Goal: Task Accomplishment & Management: Complete application form

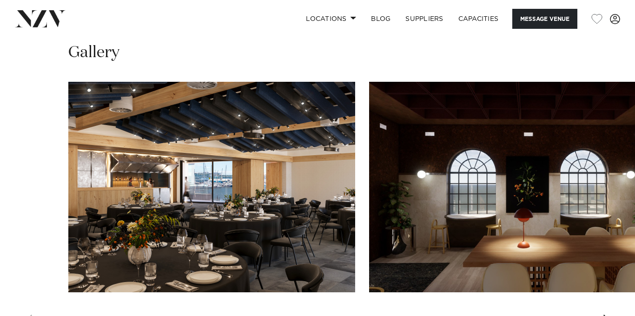
scroll to position [838, 0]
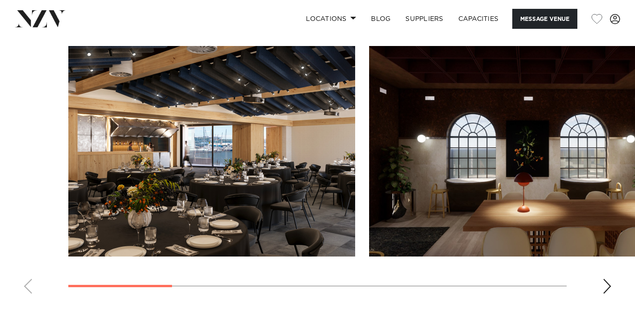
click at [608, 285] on div "Next slide" at bounding box center [606, 286] width 9 height 15
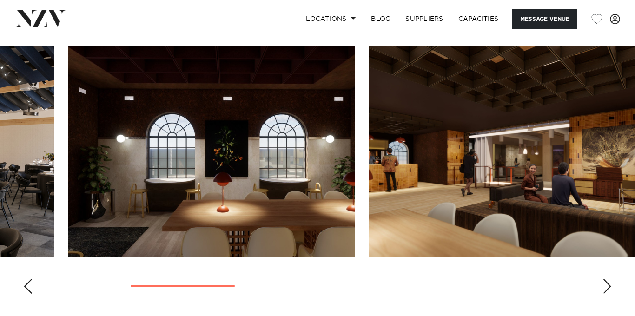
click at [608, 285] on div "Next slide" at bounding box center [606, 286] width 9 height 15
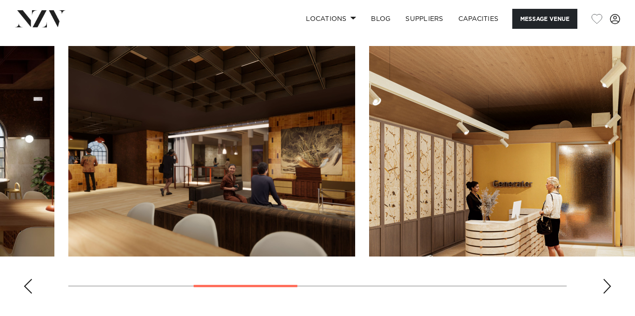
click at [608, 285] on div "Next slide" at bounding box center [606, 286] width 9 height 15
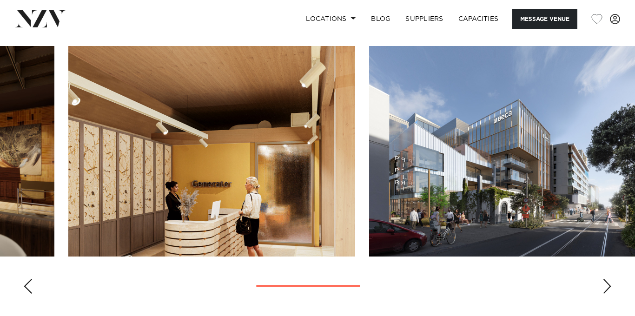
click at [608, 285] on div "Next slide" at bounding box center [606, 286] width 9 height 15
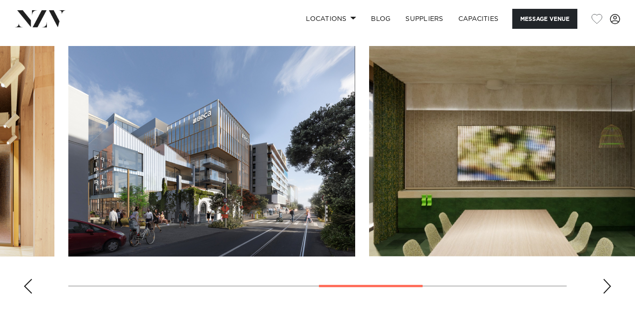
click at [611, 286] on div "Next slide" at bounding box center [606, 286] width 9 height 15
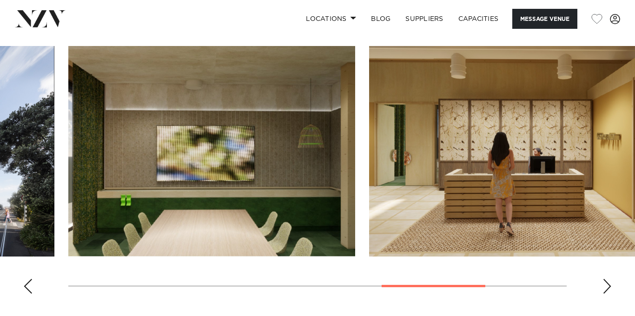
click at [611, 286] on div "Next slide" at bounding box center [606, 286] width 9 height 15
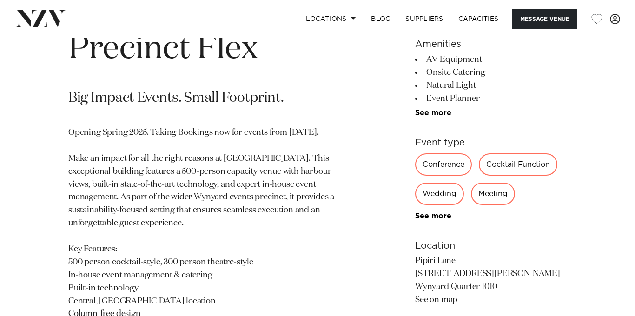
scroll to position [402, 0]
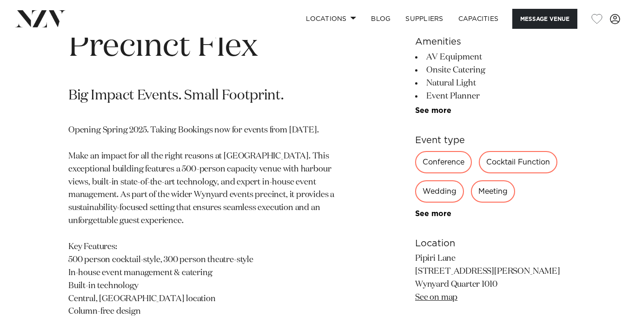
click at [284, 188] on p "Opening Spring 2025. Taking Bookings now for events from 1 September 2025. Make…" at bounding box center [208, 253] width 281 height 259
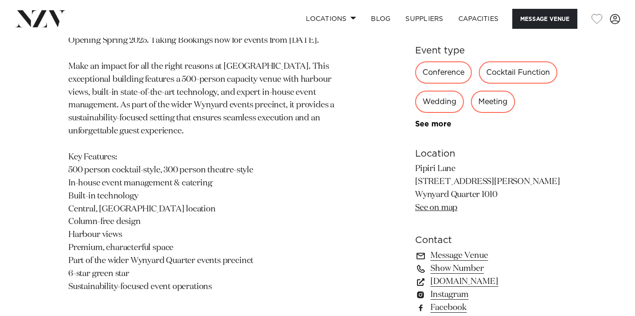
scroll to position [554, 0]
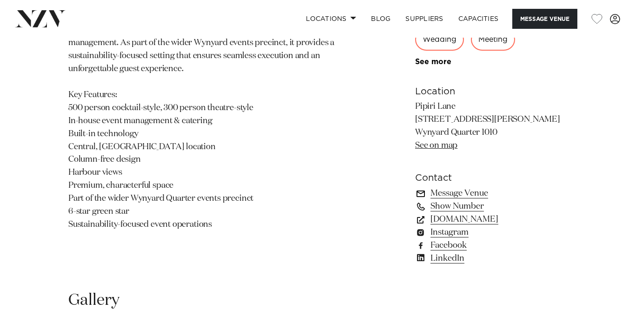
click at [460, 192] on link "Message Venue" at bounding box center [490, 193] width 151 height 13
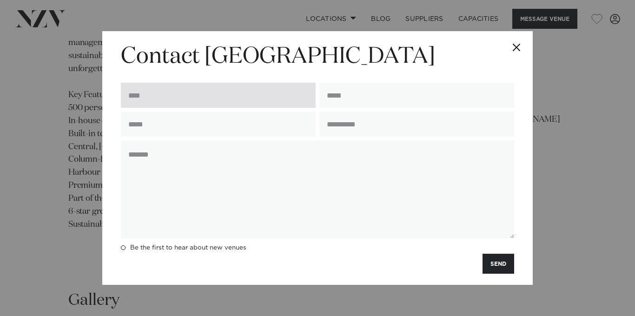
click at [250, 107] on input "text" at bounding box center [218, 95] width 195 height 25
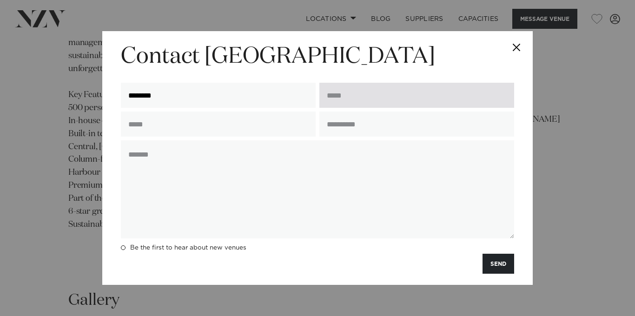
type input "********"
click at [333, 100] on input "email" at bounding box center [416, 95] width 195 height 25
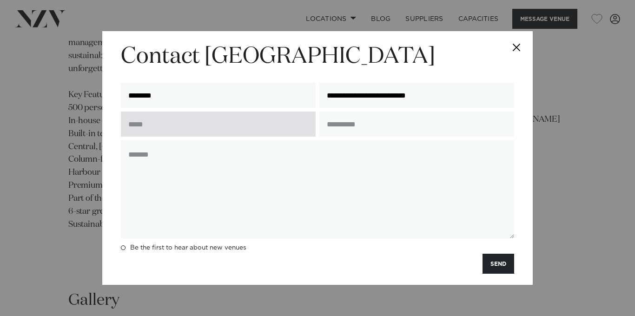
type input "**********"
click at [259, 125] on input "text" at bounding box center [218, 124] width 195 height 25
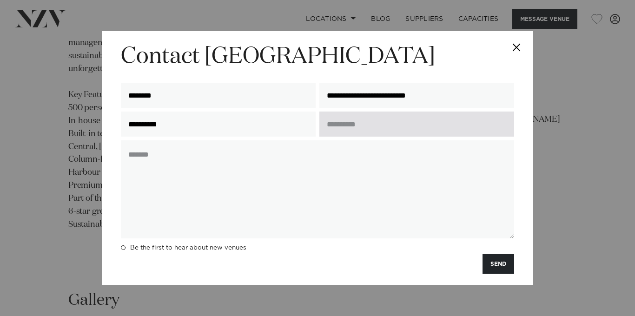
type input "**********"
click at [388, 131] on input "text" at bounding box center [416, 124] width 195 height 25
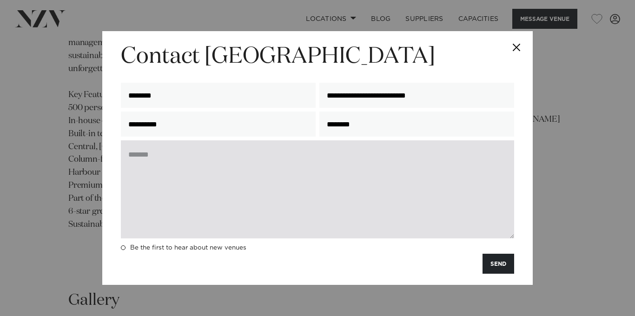
type input "********"
click at [330, 152] on textarea at bounding box center [317, 189] width 393 height 98
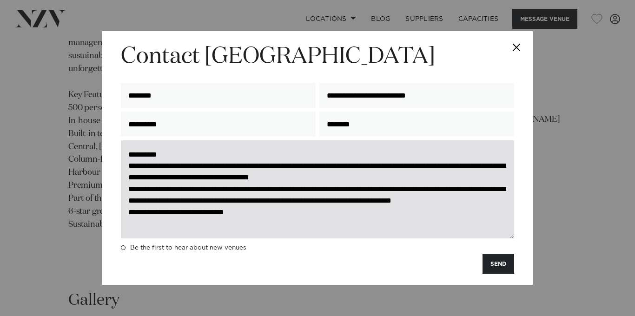
scroll to position [1, 0]
click at [342, 151] on textarea "**********" at bounding box center [317, 189] width 393 height 98
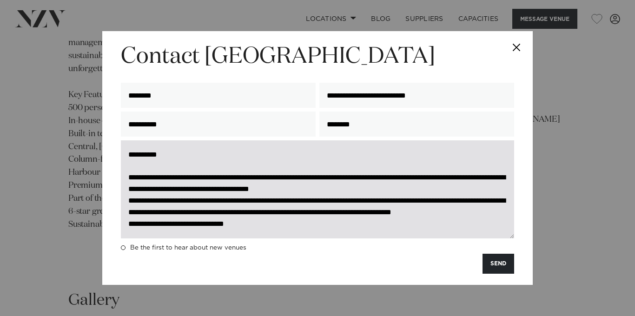
scroll to position [13, 0]
click at [445, 177] on textarea "**********" at bounding box center [317, 189] width 393 height 98
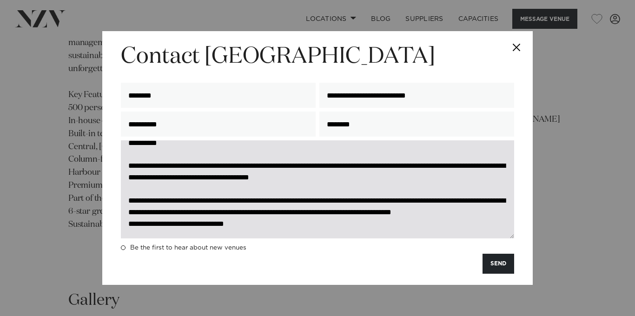
click at [278, 225] on textarea "**********" at bounding box center [317, 189] width 393 height 98
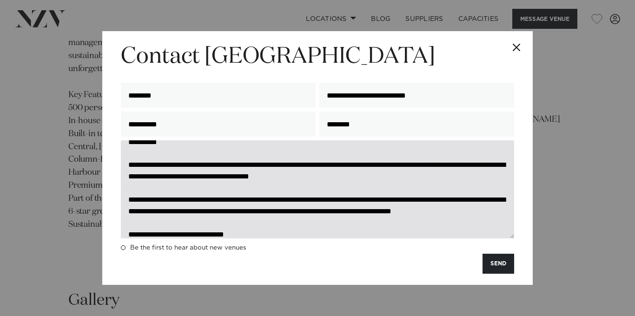
scroll to position [46, 0]
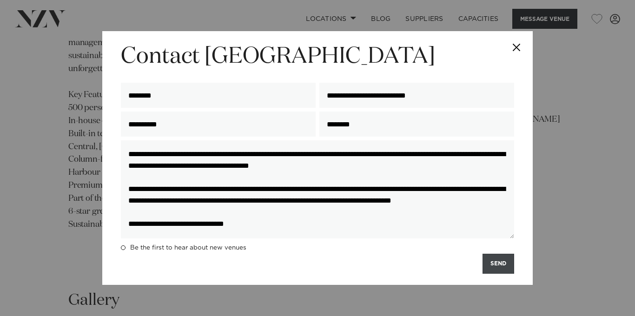
type textarea "**********"
click at [494, 268] on button "SEND" at bounding box center [498, 264] width 32 height 20
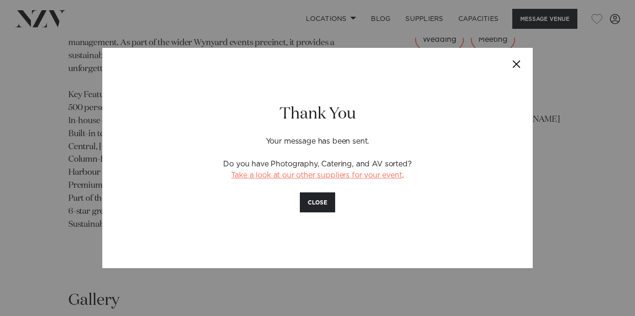
click at [363, 176] on link "Take a look at our other suppliers for your event" at bounding box center [316, 174] width 171 height 7
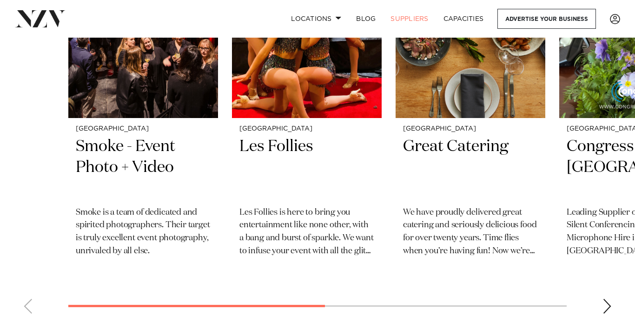
scroll to position [434, 0]
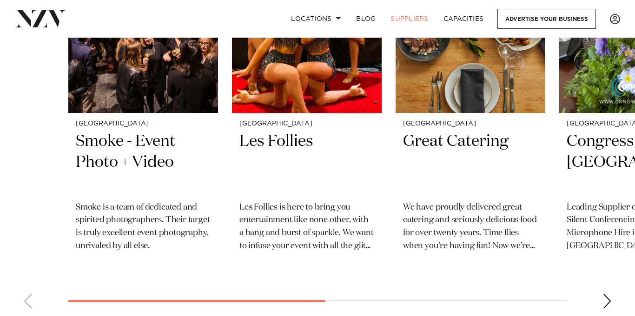
click at [606, 296] on div "Next slide" at bounding box center [606, 301] width 9 height 15
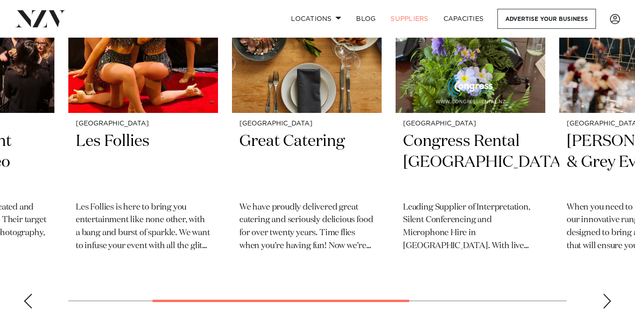
click at [606, 296] on div "Next slide" at bounding box center [606, 301] width 9 height 15
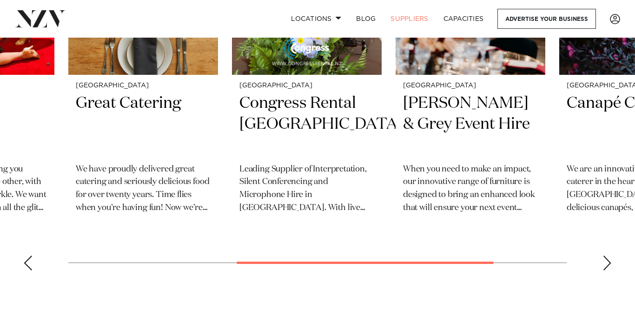
scroll to position [469, 0]
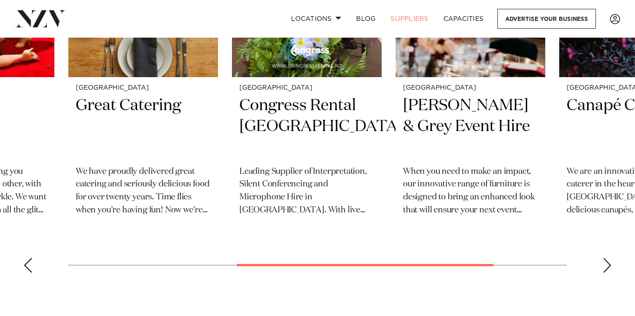
click at [604, 270] on div "Next slide" at bounding box center [606, 265] width 9 height 15
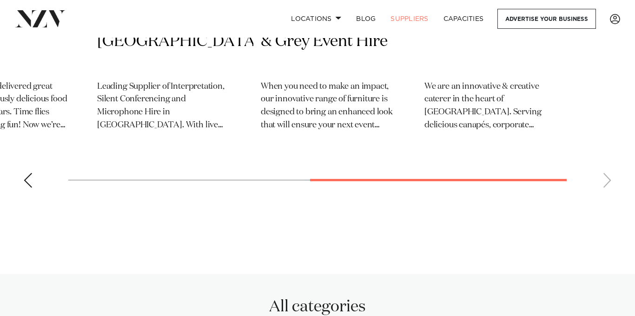
scroll to position [565, 0]
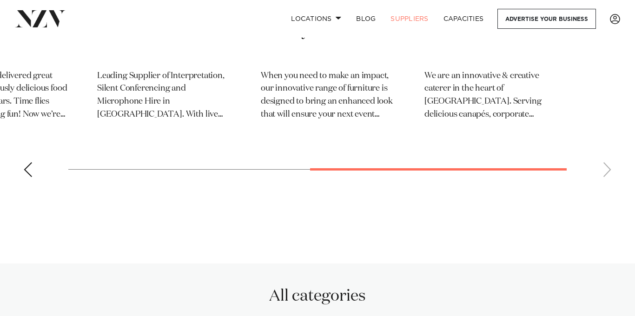
click at [26, 171] on div "Previous slide" at bounding box center [27, 169] width 9 height 15
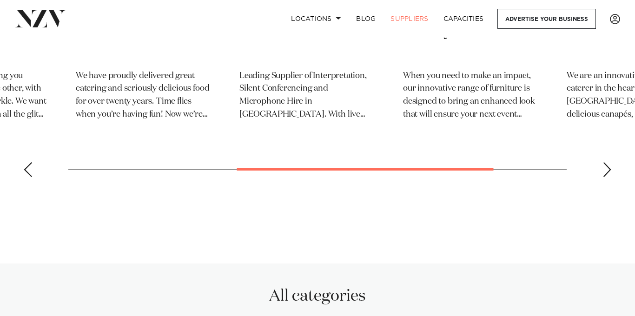
click at [28, 171] on div "Previous slide" at bounding box center [27, 169] width 9 height 15
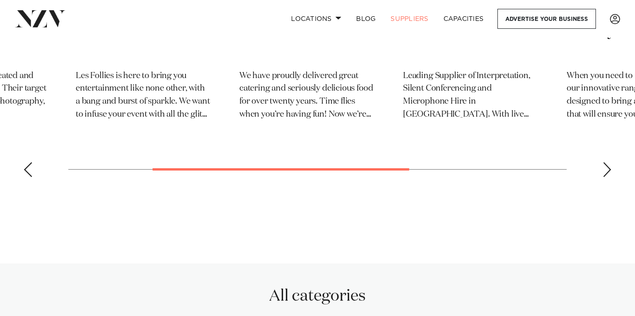
click at [28, 171] on div "Previous slide" at bounding box center [27, 169] width 9 height 15
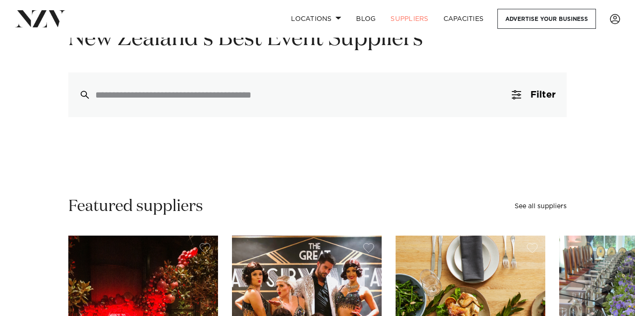
scroll to position [105, 0]
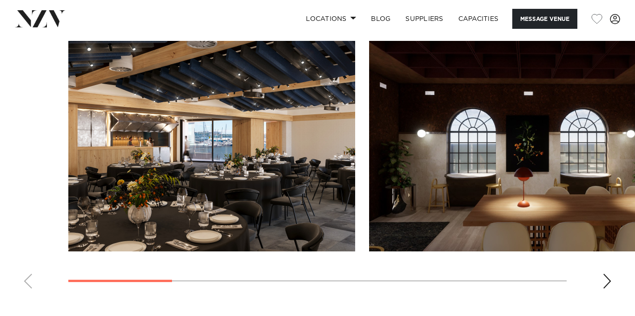
scroll to position [842, 0]
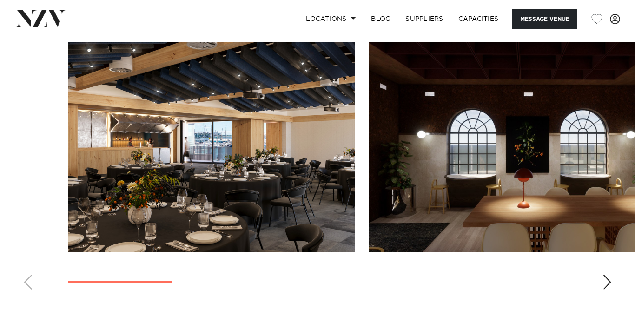
click at [239, 155] on img "1 / 8" at bounding box center [211, 147] width 287 height 211
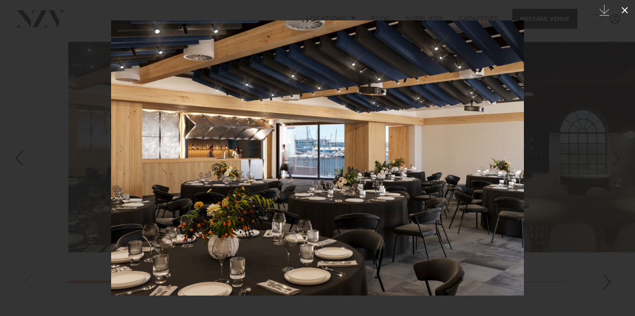
click at [524, 11] on icon at bounding box center [624, 10] width 7 height 7
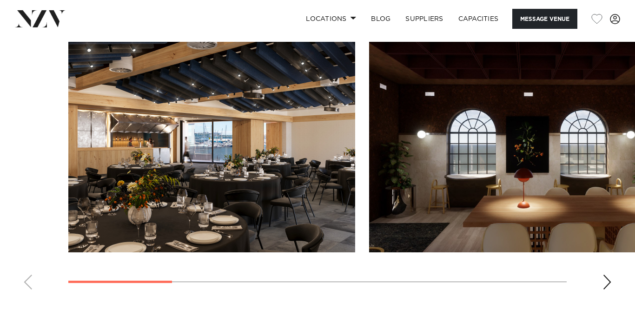
click at [524, 272] on div "Next slide" at bounding box center [606, 282] width 9 height 15
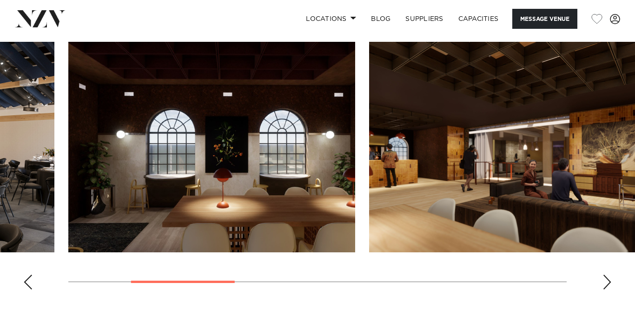
click at [243, 154] on img "2 / 8" at bounding box center [211, 147] width 287 height 211
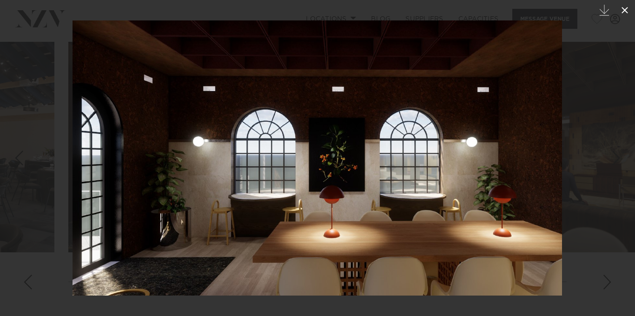
click at [524, 10] on icon at bounding box center [624, 10] width 7 height 7
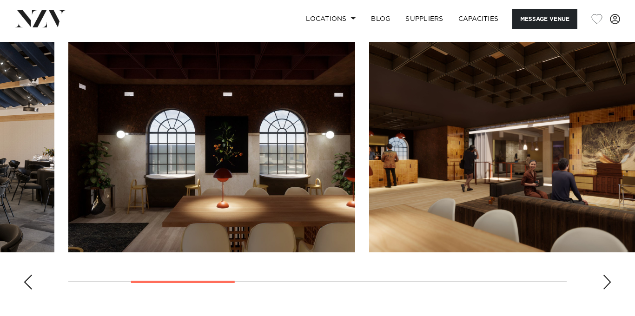
click at [524, 272] on div "Next slide" at bounding box center [606, 282] width 9 height 15
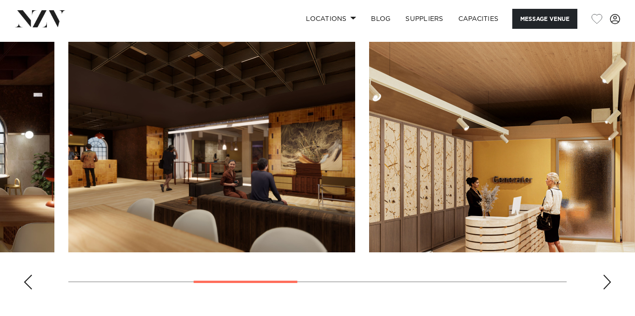
click at [524, 272] on div "Next slide" at bounding box center [606, 282] width 9 height 15
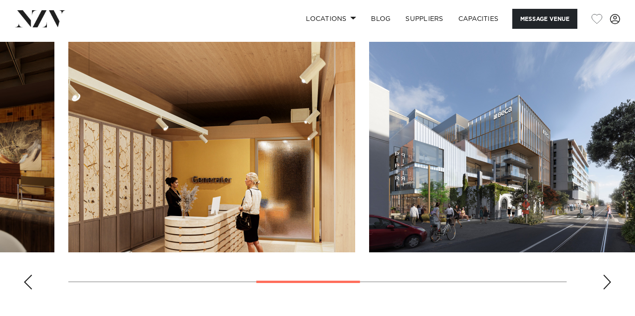
click at [524, 272] on div "Next slide" at bounding box center [606, 282] width 9 height 15
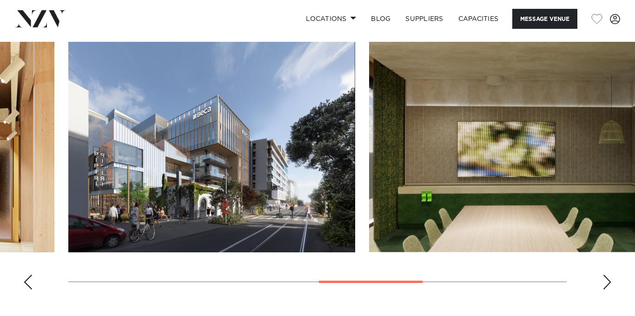
click at [524, 272] on div "Next slide" at bounding box center [606, 282] width 9 height 15
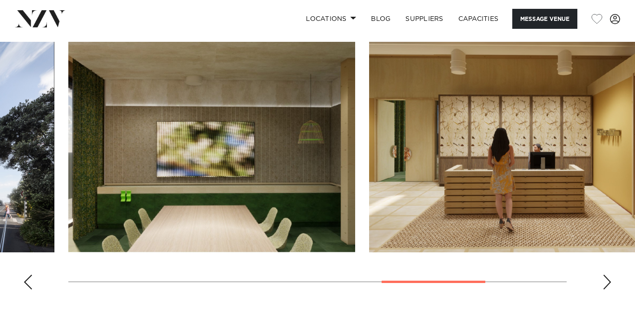
click at [524, 272] on div "Next slide" at bounding box center [606, 282] width 9 height 15
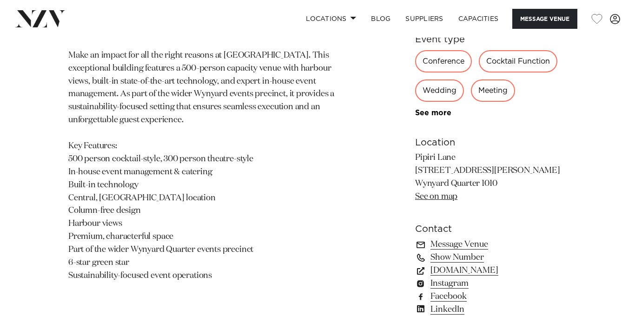
scroll to position [467, 0]
